Goal: Information Seeking & Learning: Find specific fact

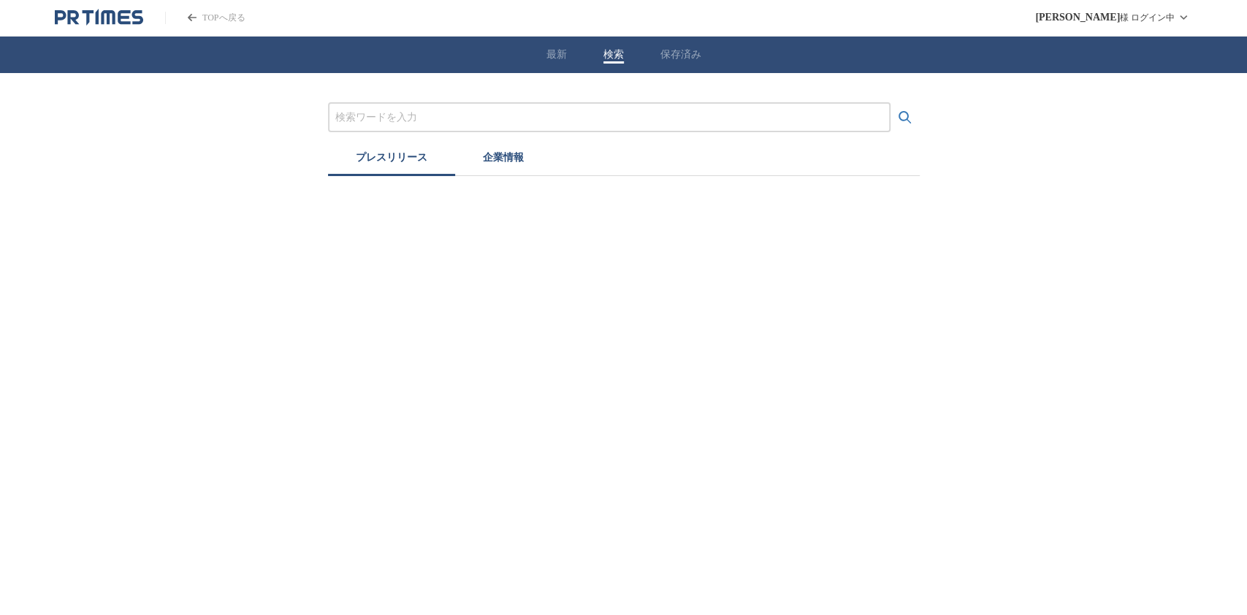
drag, startPoint x: 614, startPoint y: 58, endPoint x: 606, endPoint y: 72, distance: 15.7
click at [612, 61] on button "検索" at bounding box center [614, 54] width 20 height 13
click at [538, 117] on input "プレスリリースおよび企業を検索する" at bounding box center [609, 118] width 548 height 16
paste input "[PERSON_NAME]"
type input "[PERSON_NAME]"
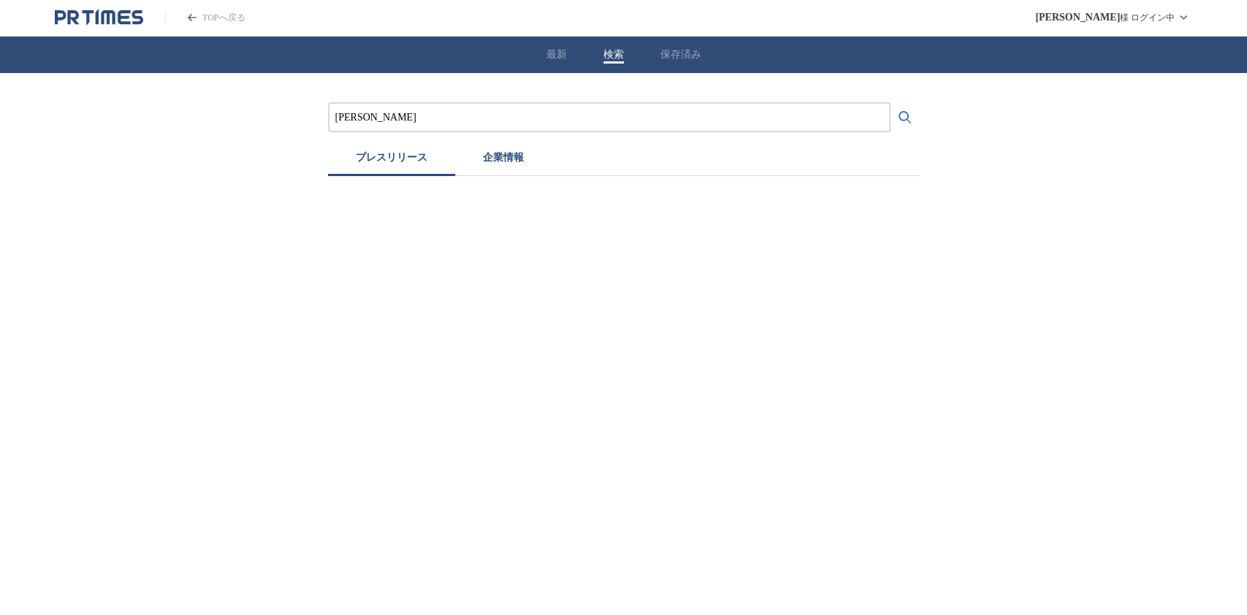
click at [891, 103] on button "検索する" at bounding box center [905, 117] width 29 height 29
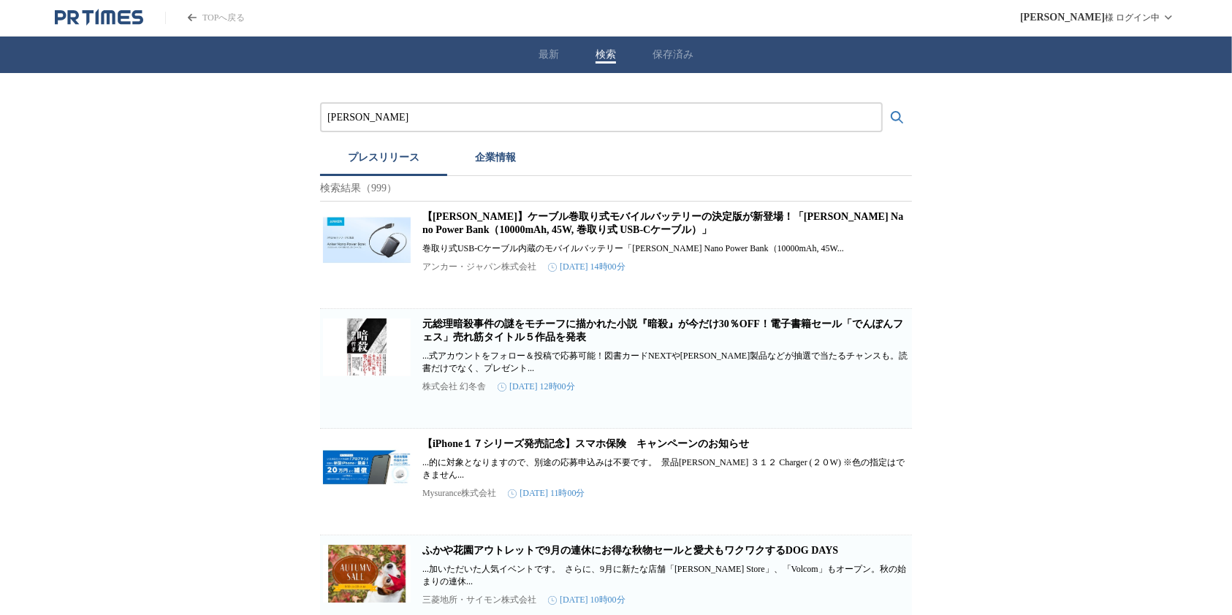
click at [457, 273] on p "アンカー・ジャパン株式会社" at bounding box center [479, 267] width 114 height 12
click at [439, 247] on div "【[PERSON_NAME]】ケーブル巻取り式モバイルバッテリーの決定版が新登場！「[PERSON_NAME] Nano Power Bank（10000mA…" at bounding box center [665, 250] width 487 height 80
click at [438, 235] on link "【[PERSON_NAME]】ケーブル巻取り式モバイルバッテリーの決定版が新登場！「[PERSON_NAME] Nano Power Bank（10000mA…" at bounding box center [662, 223] width 481 height 24
